Goal: Check status

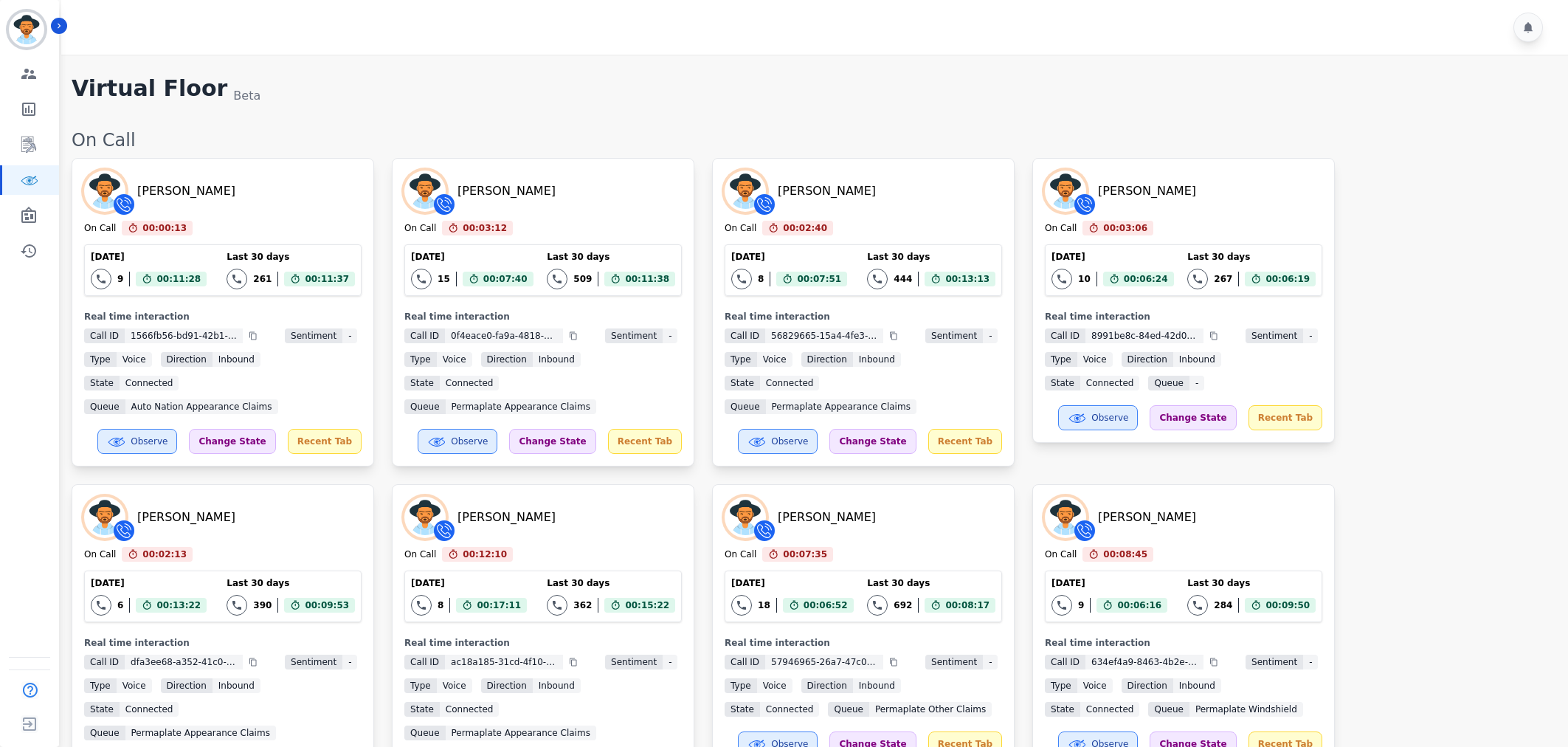
scroll to position [1458, 0]
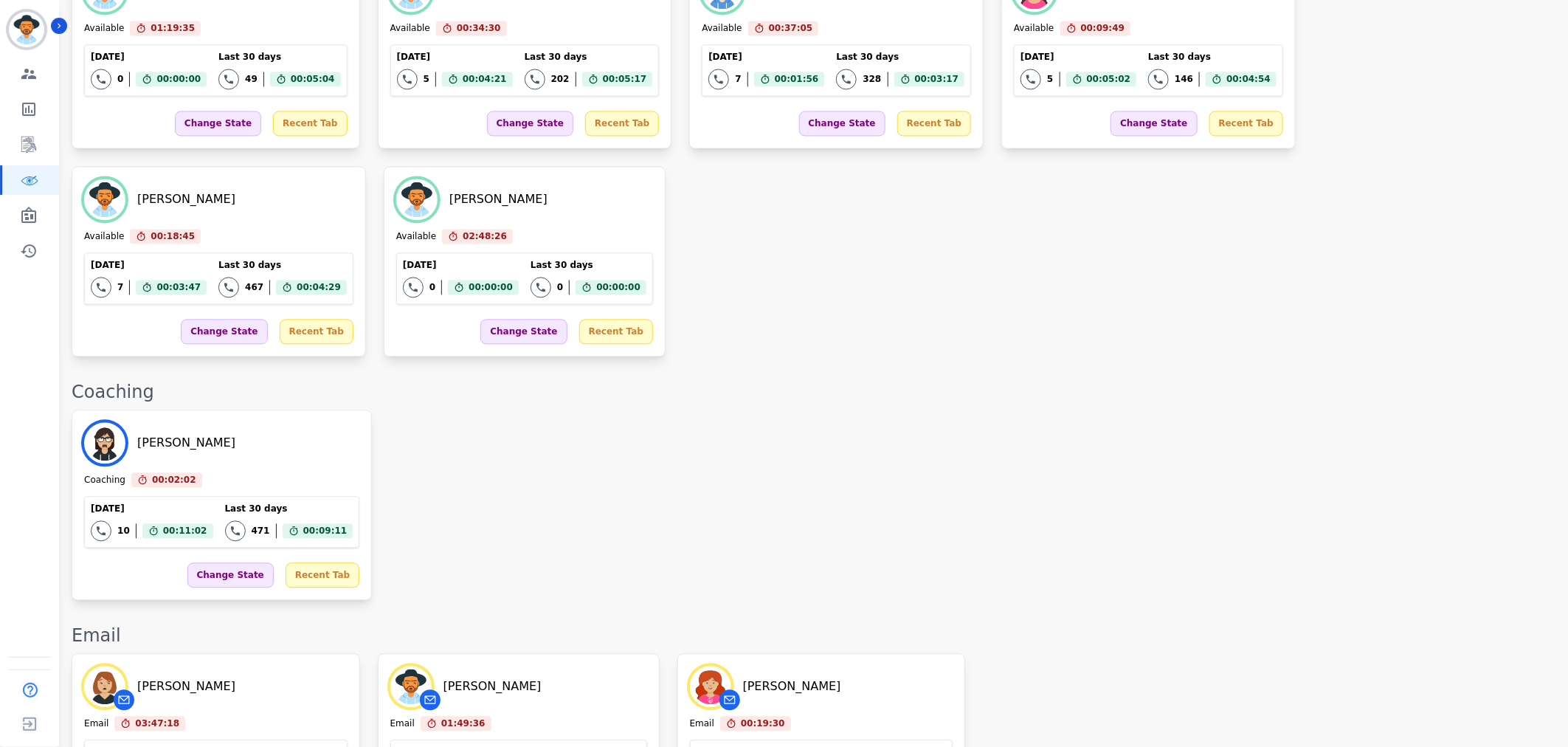
click at [958, 410] on div "[PERSON_NAME] Coaching 00:02:02 Current State: Coaching [DATE] 10 Total interac…" at bounding box center [813, 505] width 1482 height 191
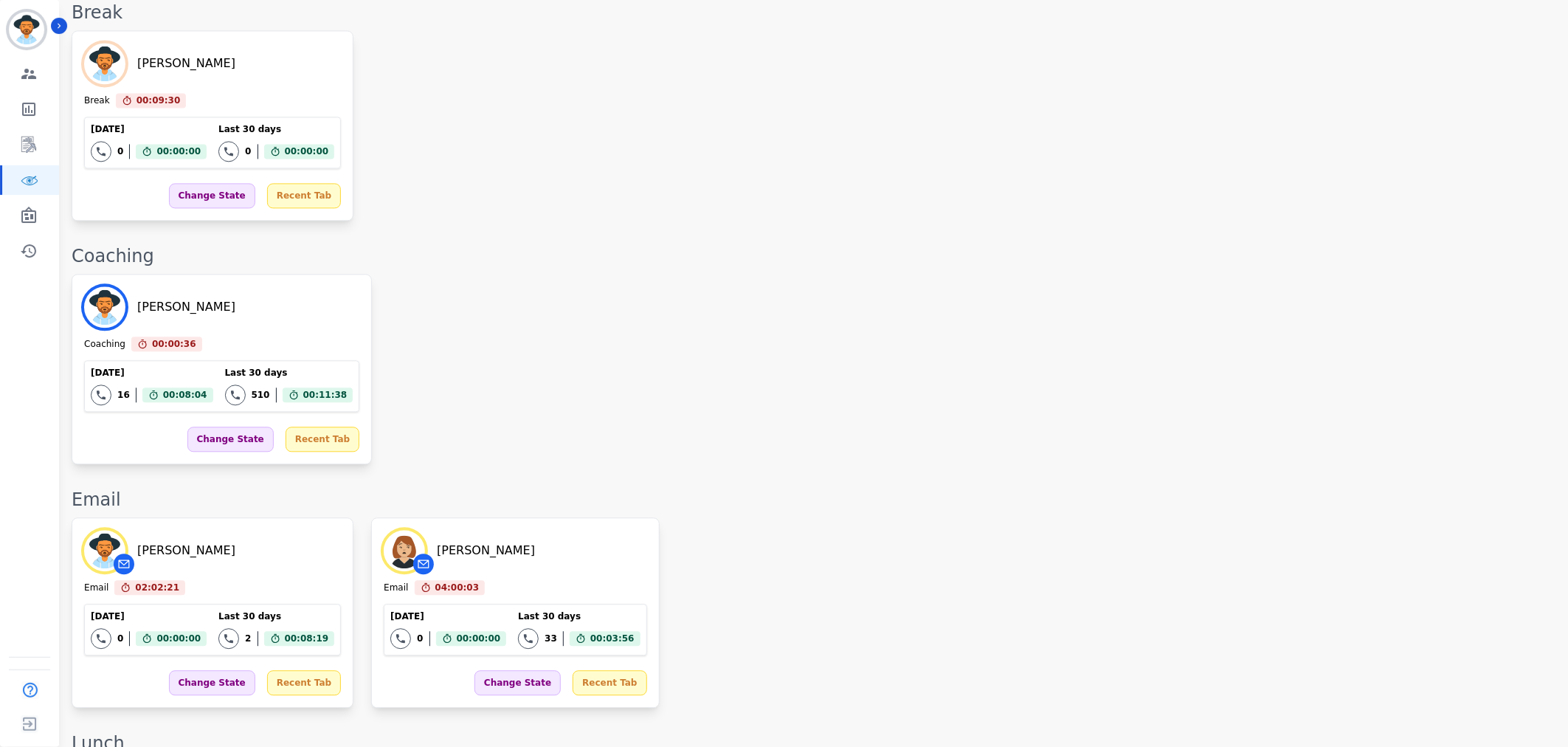
scroll to position [1873, 0]
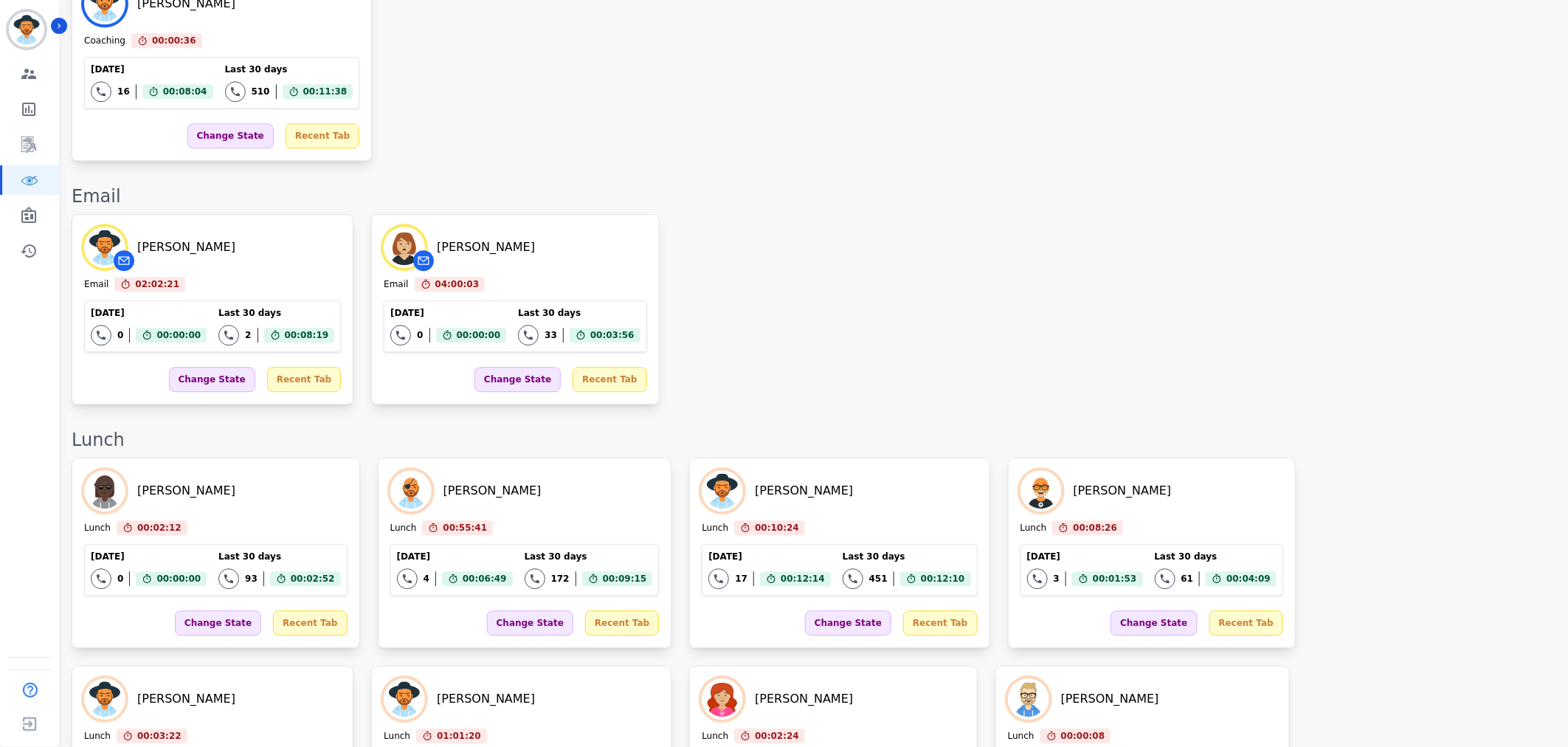
click at [849, 241] on div "[PERSON_NAME] Email 02:02:21 Current State: Email [DATE] 0 Total interactions c…" at bounding box center [813, 309] width 1482 height 191
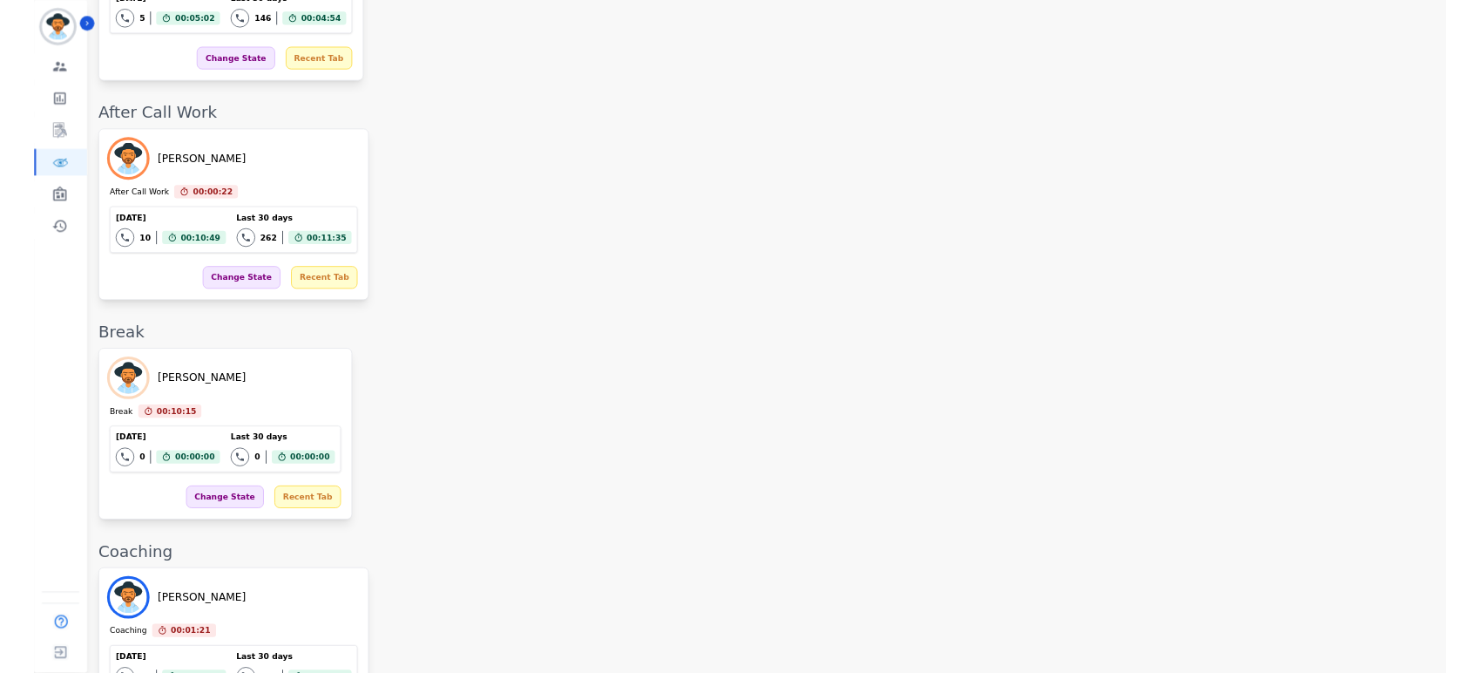
scroll to position [1475, 0]
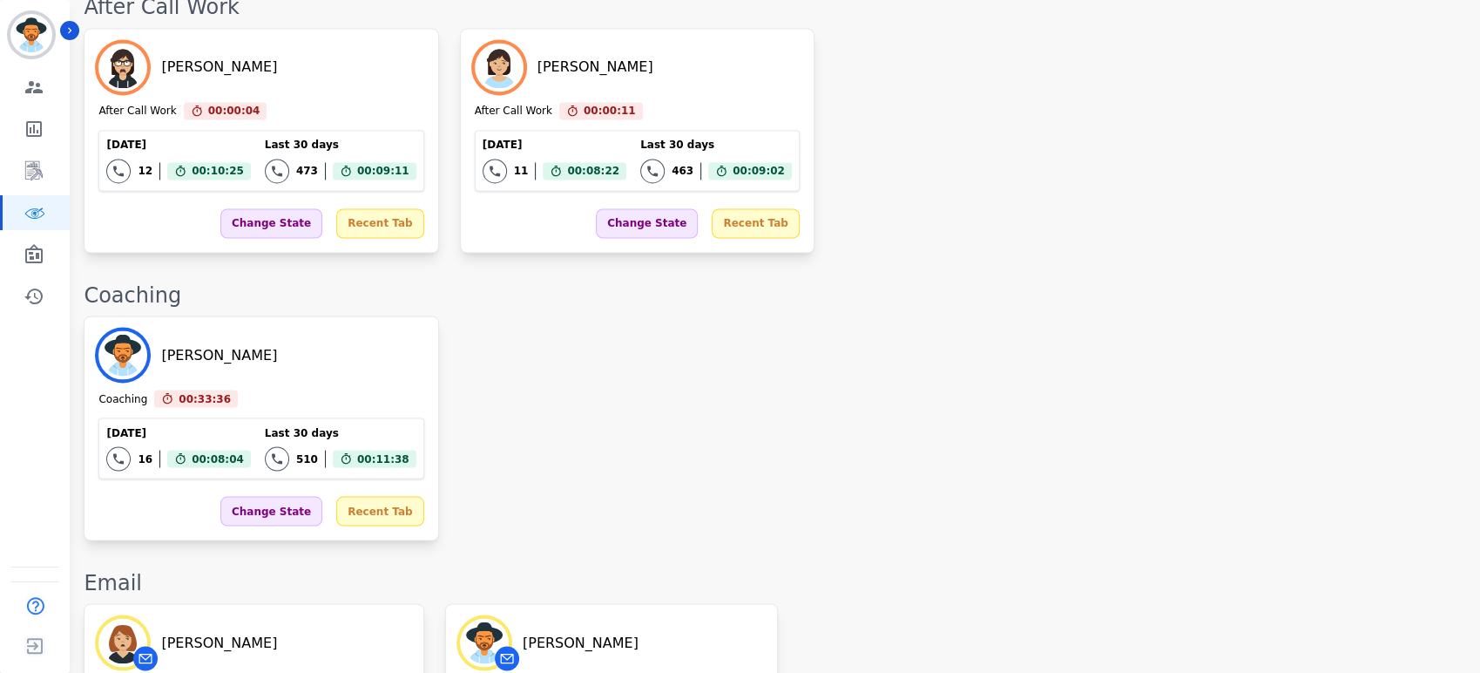
scroll to position [1575, 0]
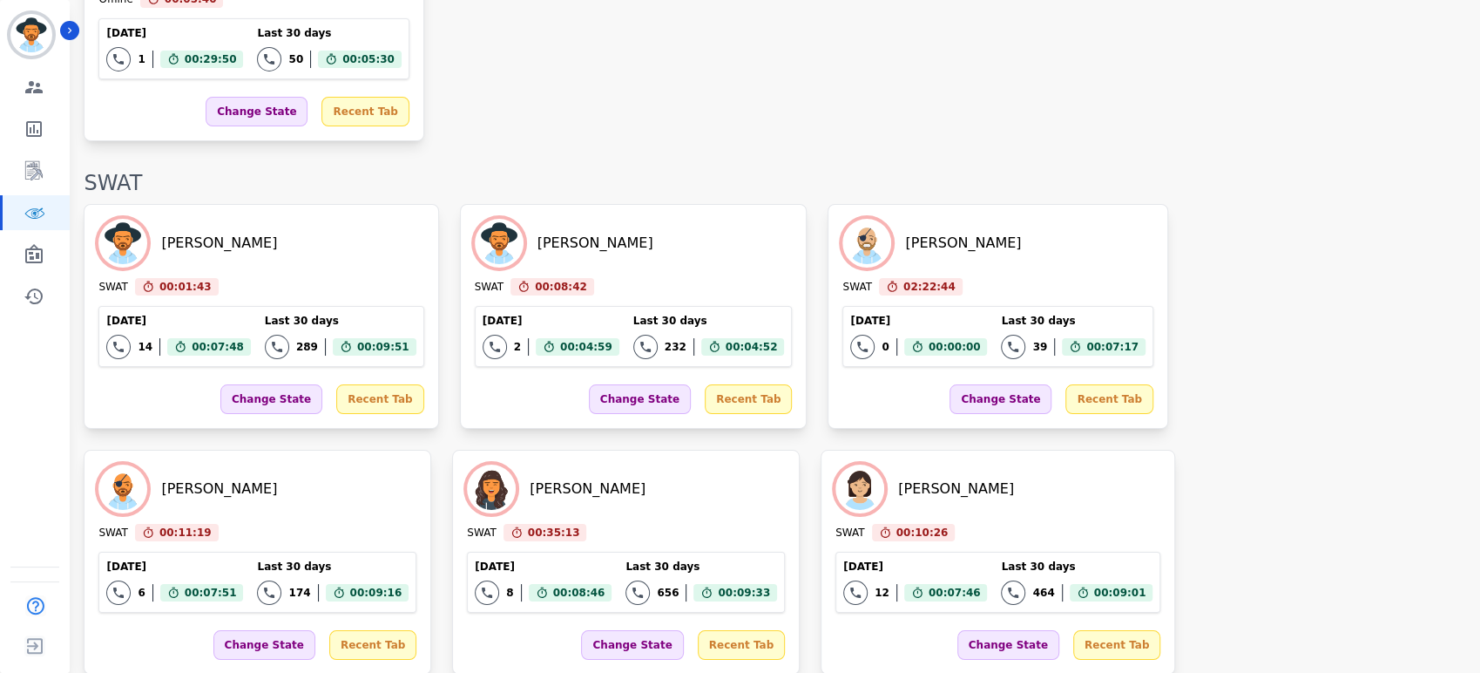
scroll to position [3328, 0]
